Goal: Task Accomplishment & Management: Use online tool/utility

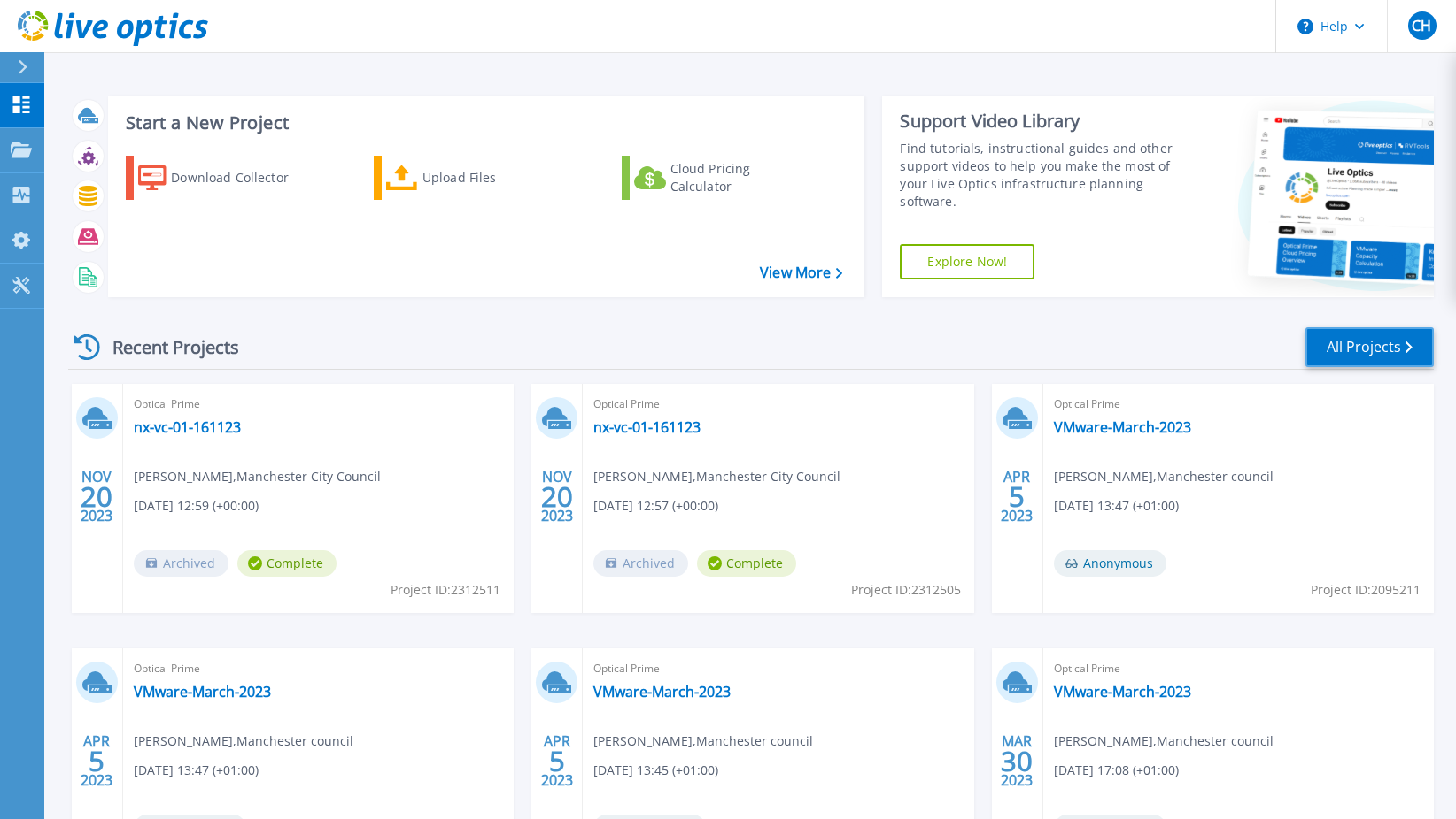
click at [1354, 353] on link "All Projects" at bounding box center [1370, 347] width 129 height 39
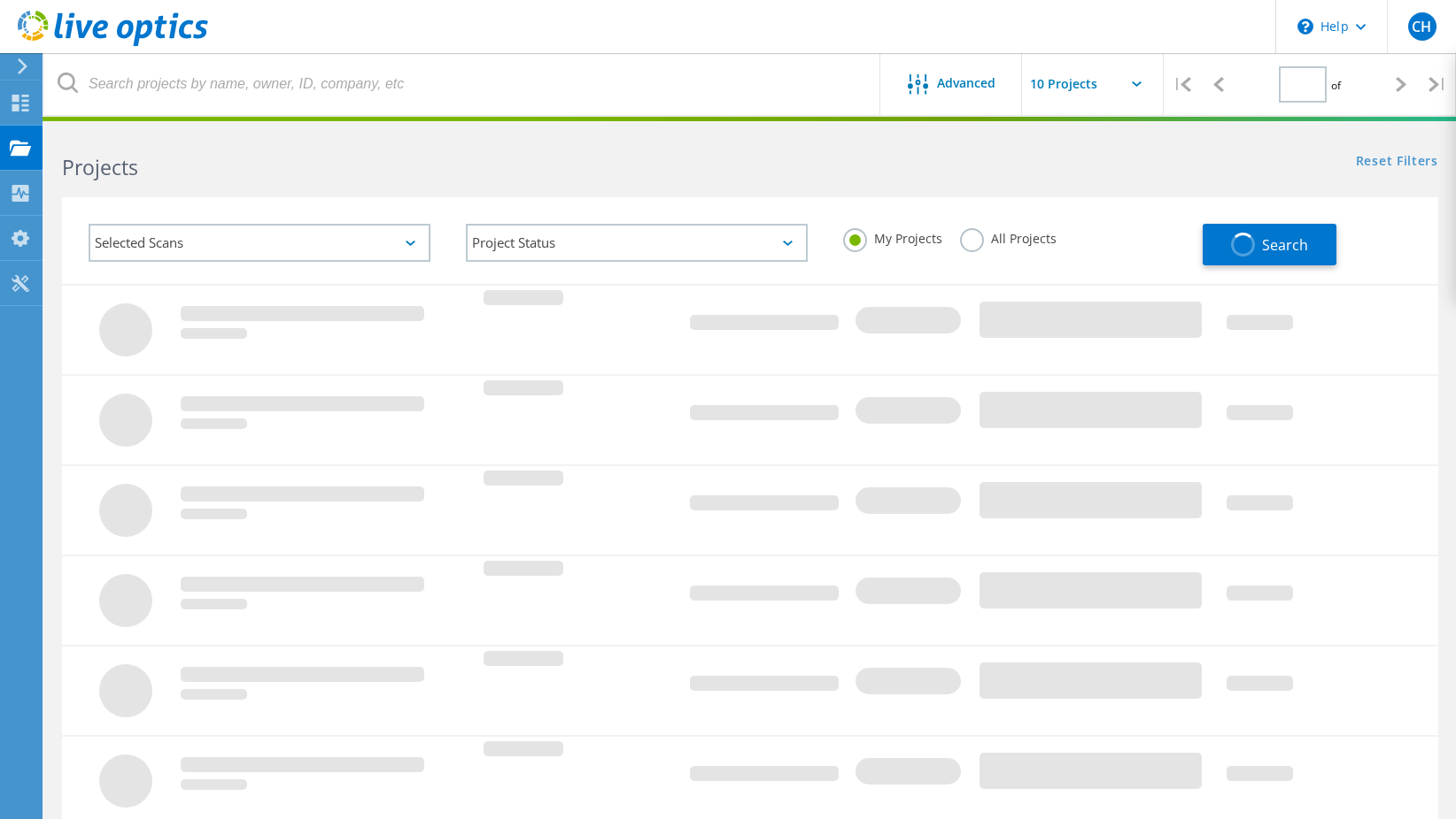
type input "1"
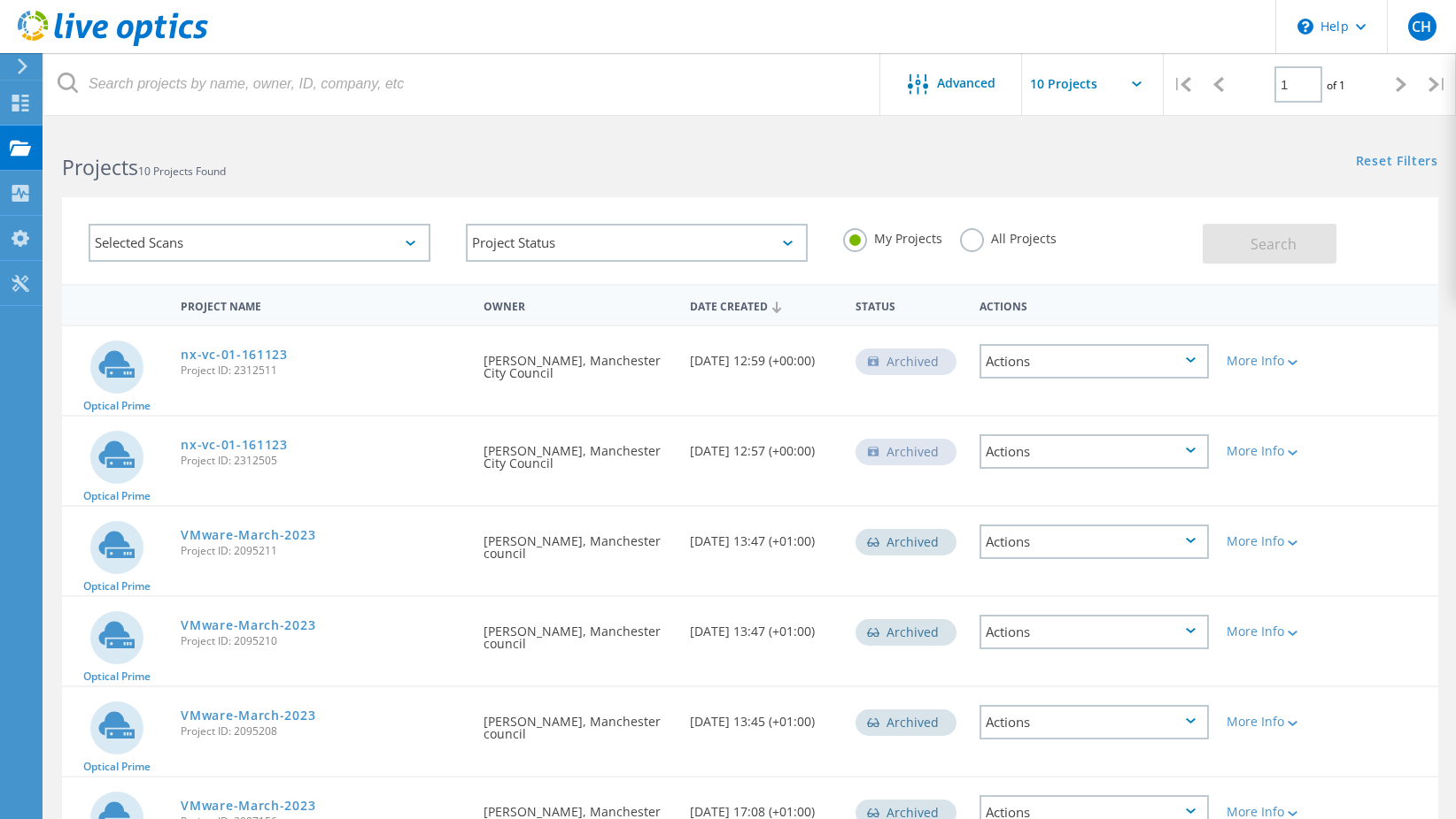
click at [1158, 365] on div "Actions" at bounding box center [1094, 362] width 231 height 35
click at [1085, 419] on div "Restore" at bounding box center [1094, 417] width 227 height 28
click at [1293, 364] on icon at bounding box center [1292, 363] width 10 height 6
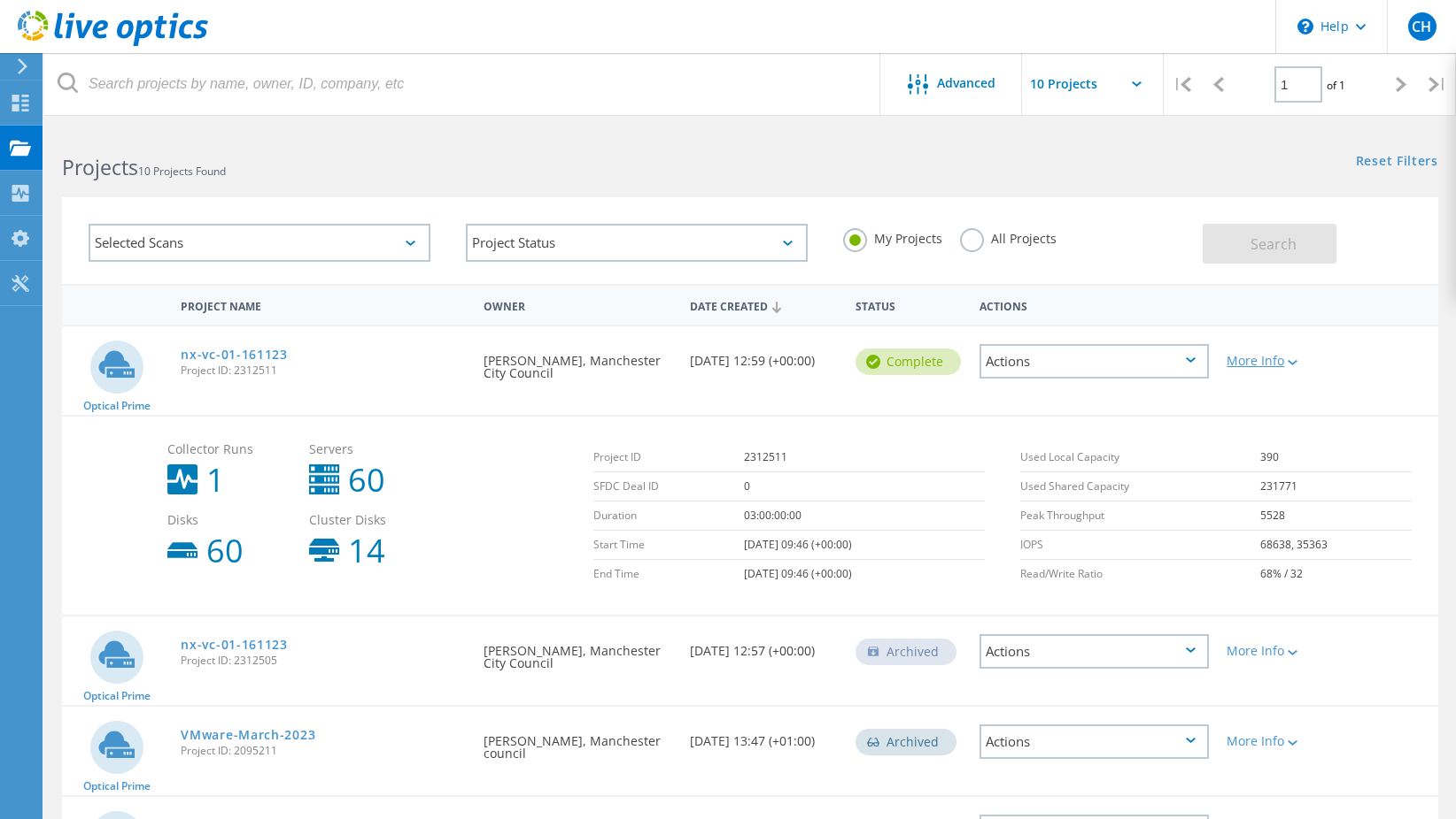
click at [1297, 362] on icon at bounding box center [1292, 363] width 10 height 6
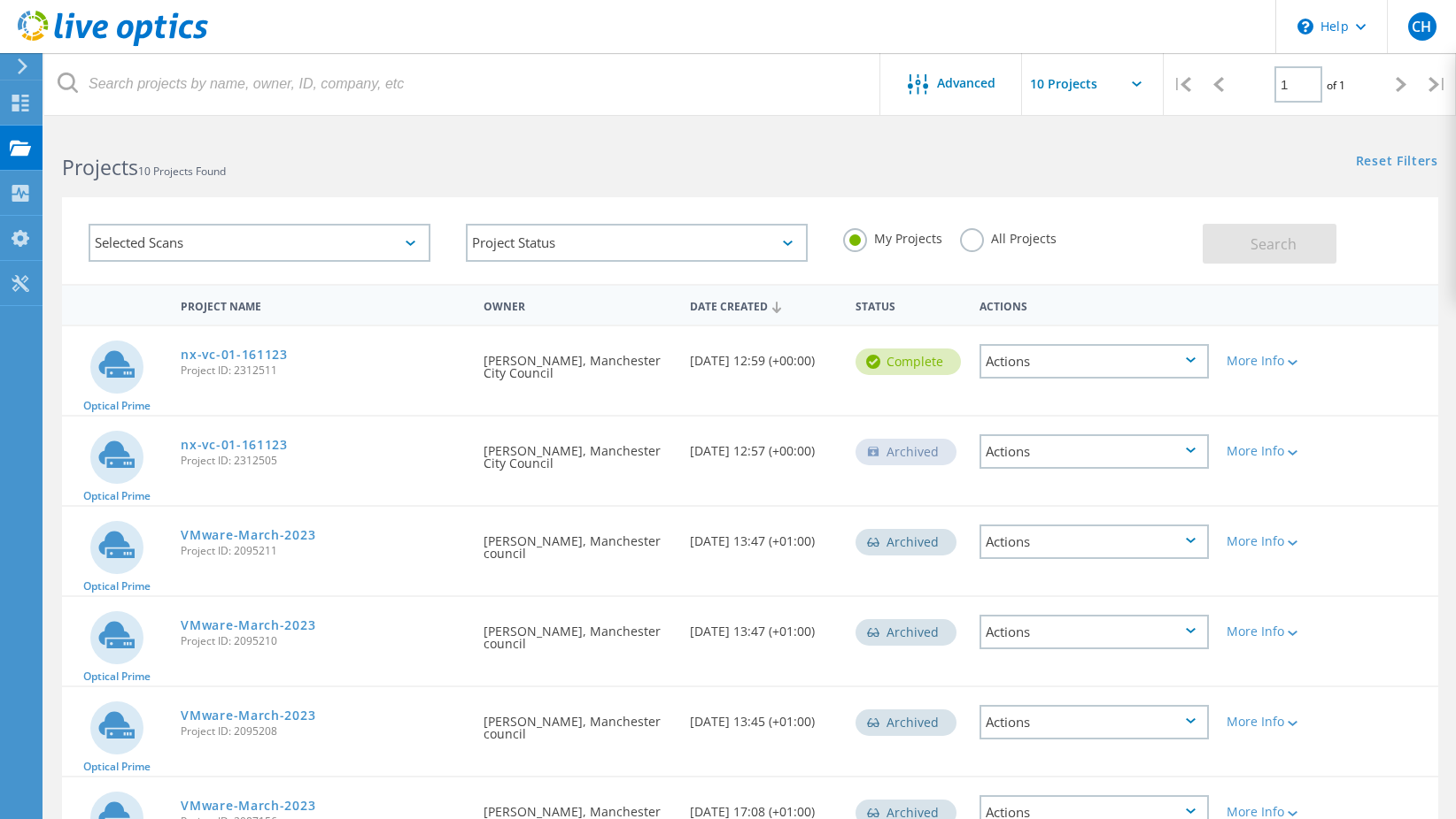
click at [1182, 358] on div "Actions" at bounding box center [1094, 362] width 231 height 35
click at [1100, 328] on div "View Project" at bounding box center [1094, 320] width 227 height 28
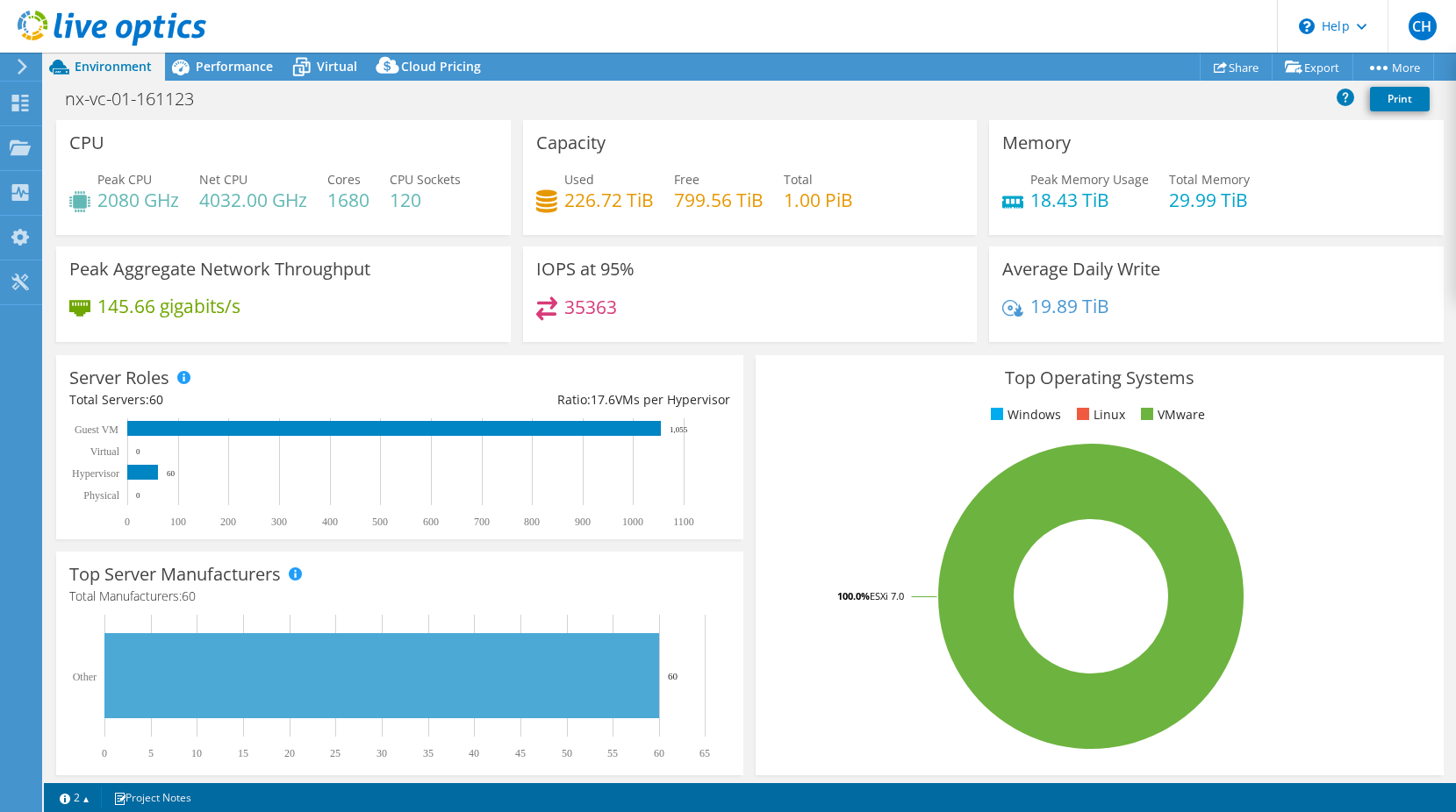
select select "USD"
click at [1288, 99] on link "vSAN ReadyNode Sizer" at bounding box center [1271, 99] width 167 height 36
click at [25, 277] on icon at bounding box center [20, 282] width 21 height 16
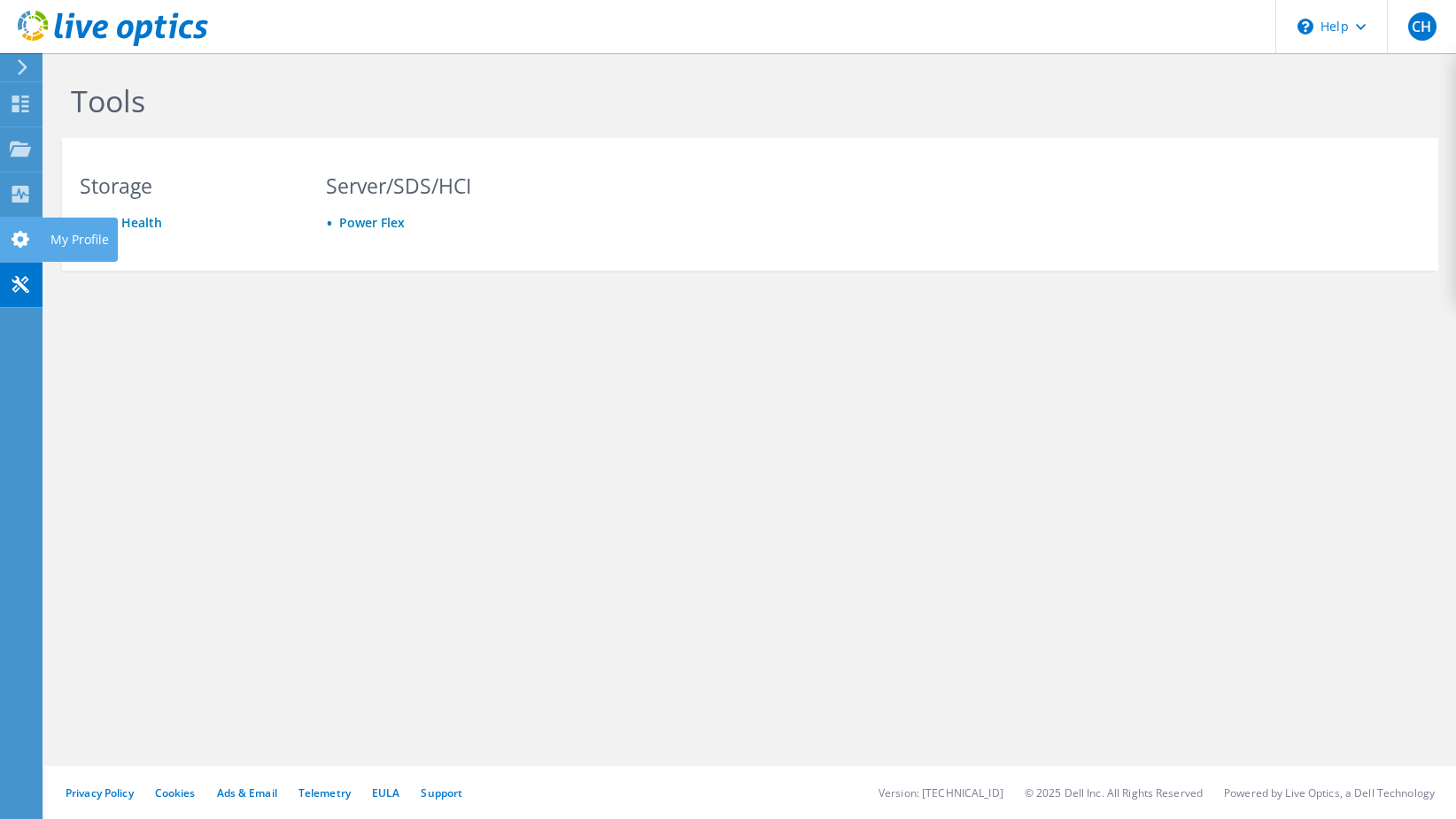
click at [29, 239] on use at bounding box center [20, 240] width 17 height 17
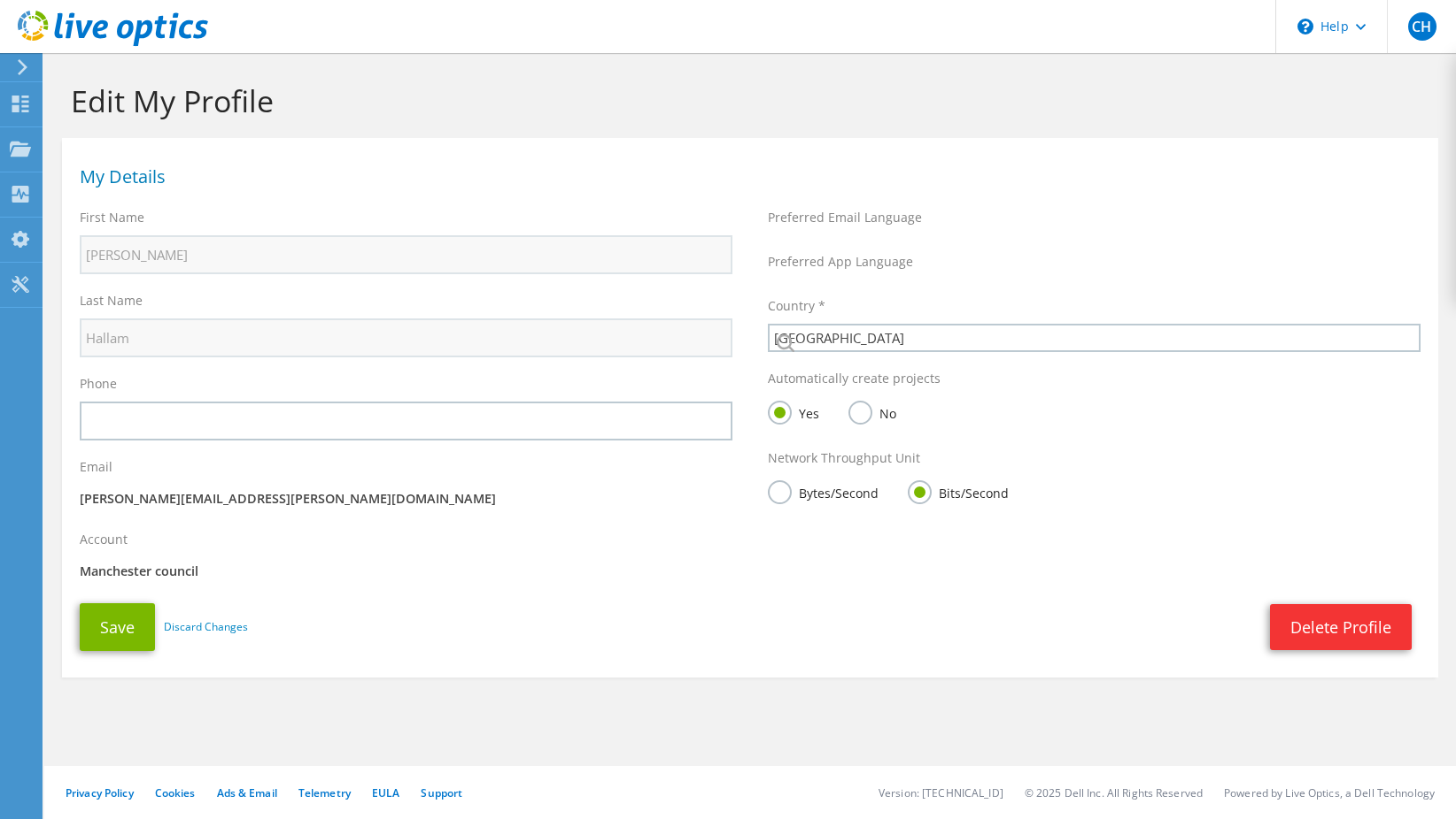
select select "75"
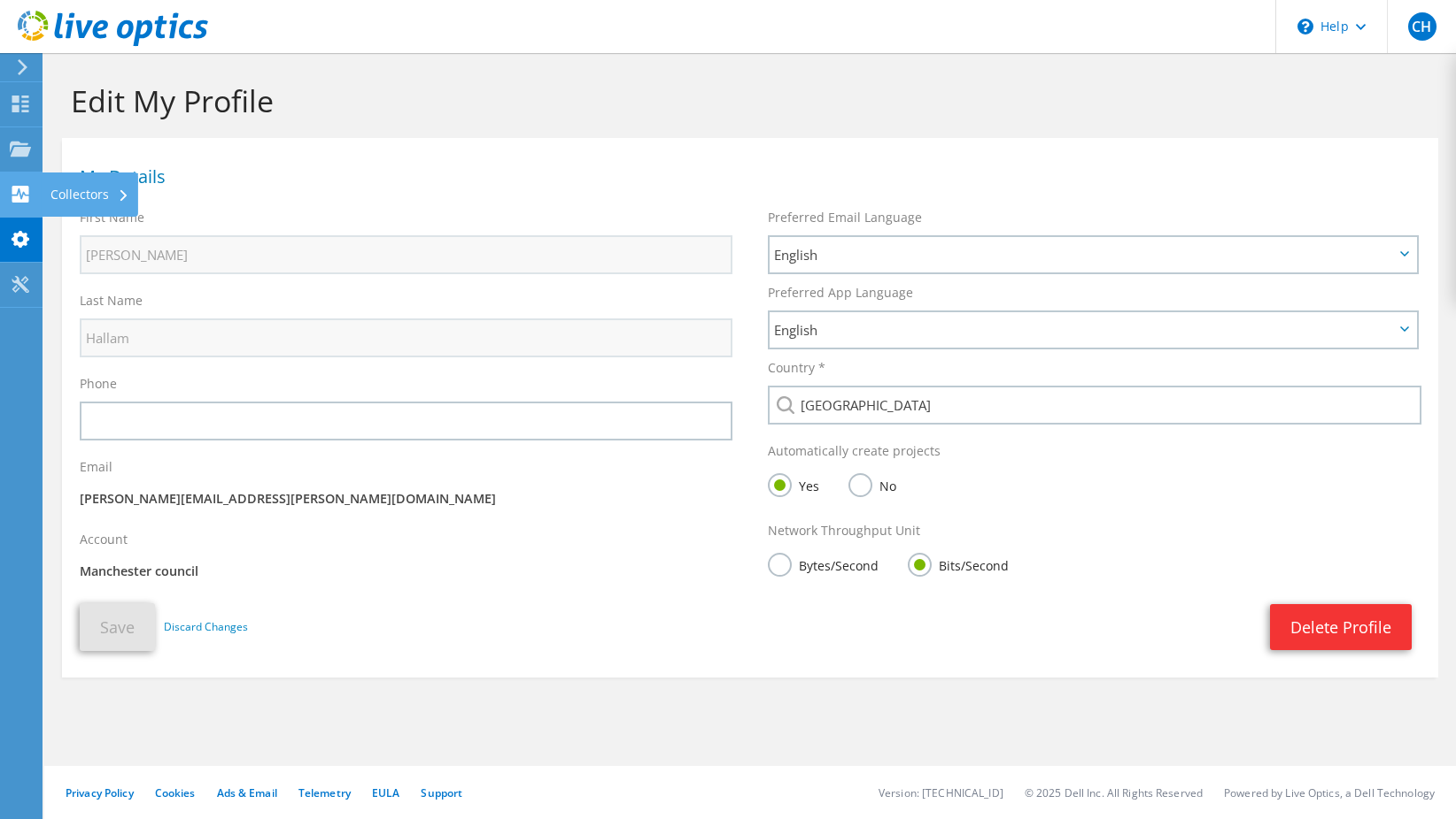
click at [28, 185] on use at bounding box center [20, 194] width 17 height 17
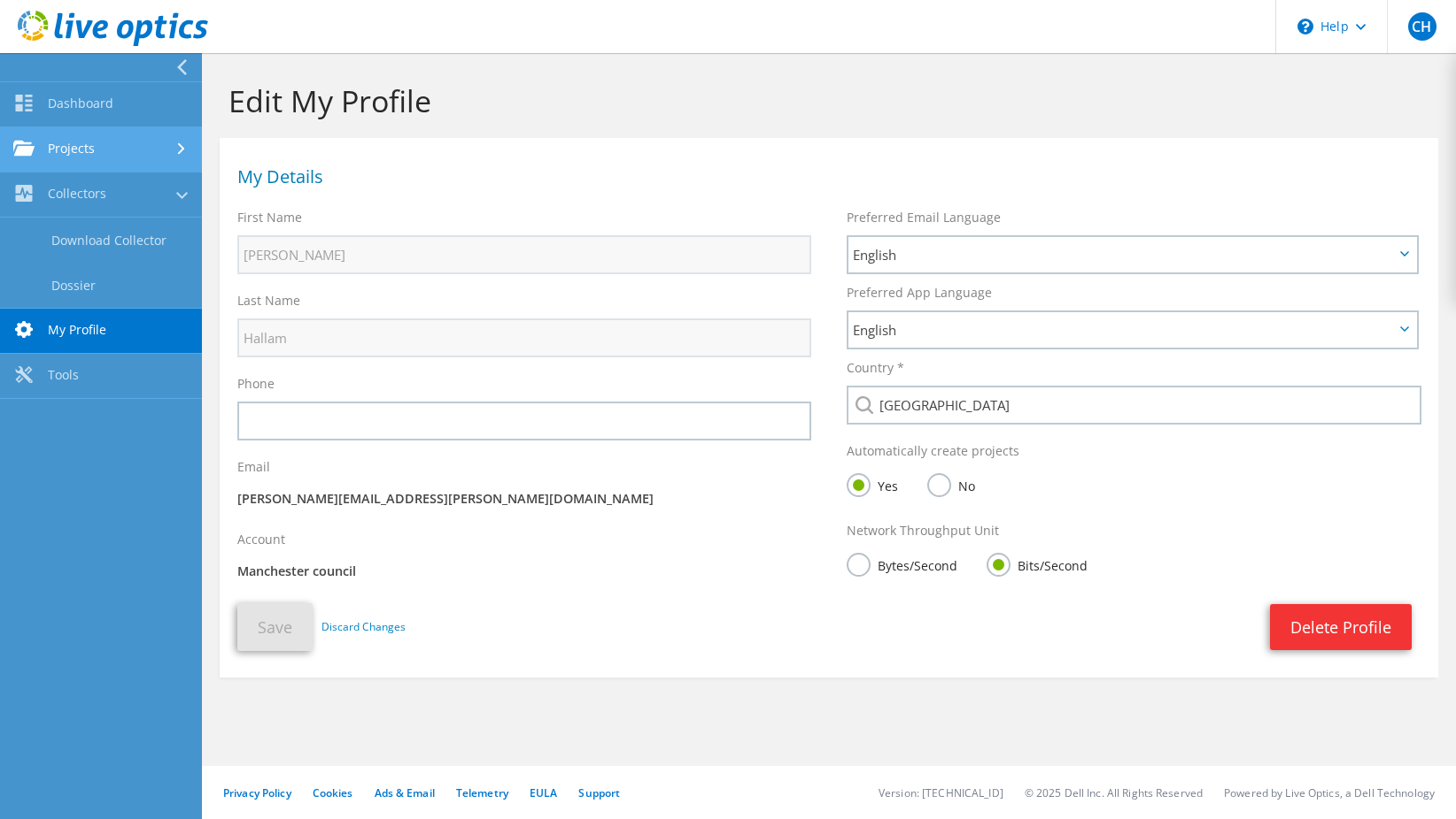
click at [71, 152] on link "Projects" at bounding box center [101, 150] width 202 height 45
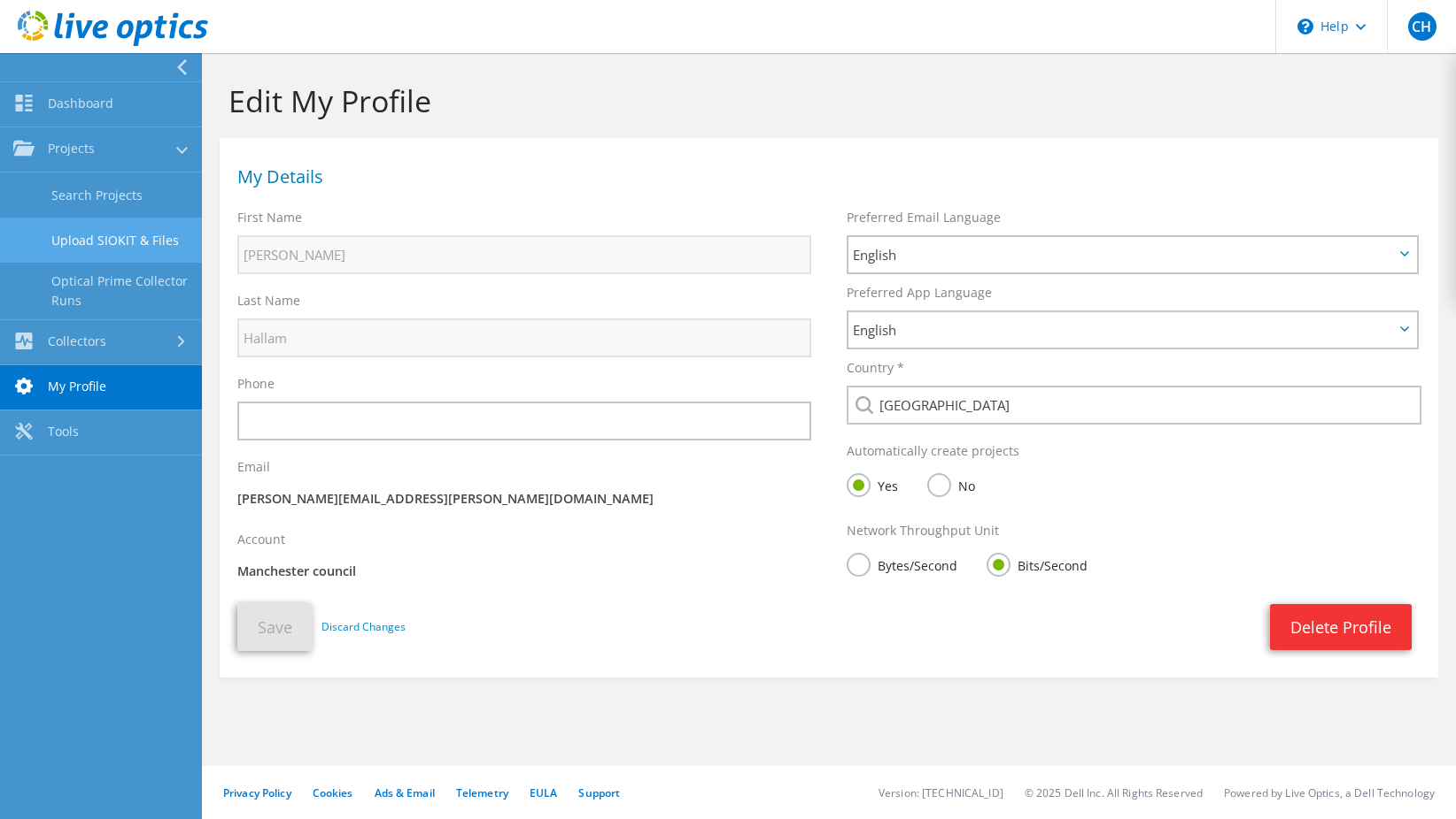
click at [96, 247] on link "Upload SIOKIT & Files" at bounding box center [101, 240] width 202 height 45
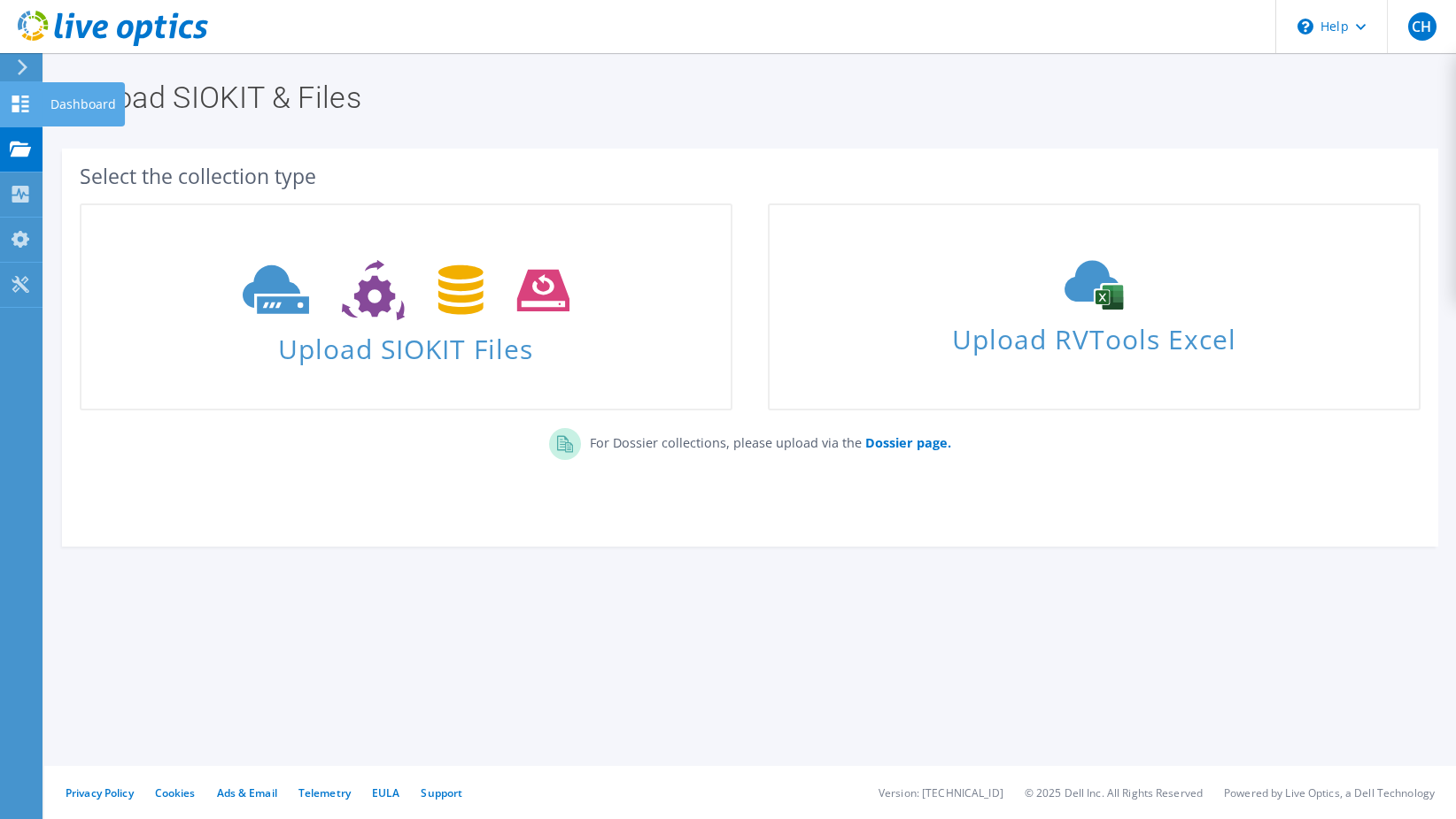
click at [18, 107] on use at bounding box center [20, 104] width 17 height 17
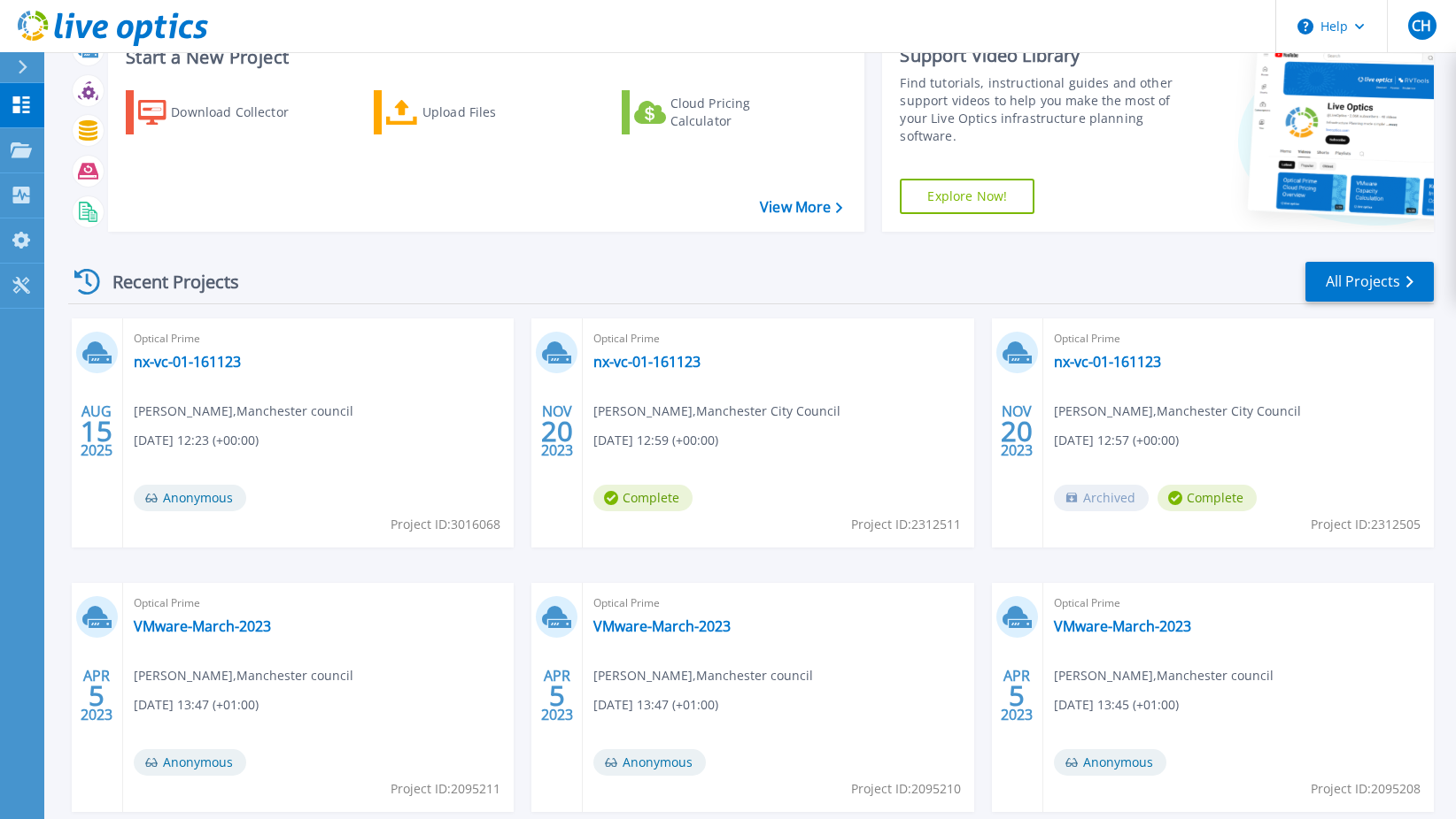
scroll to position [161, 0]
